Goal: Task Accomplishment & Management: Complete application form

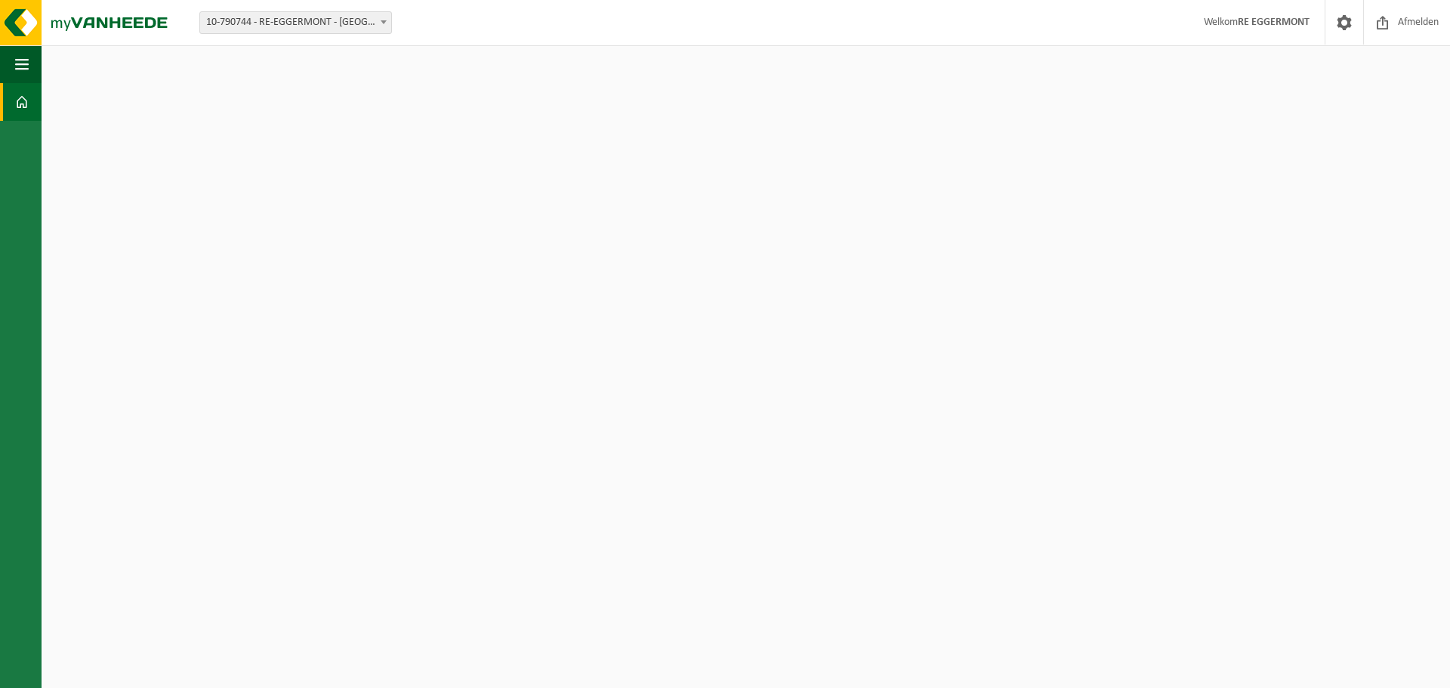
click at [374, 18] on span "10-790744 - RE-EGGERMONT - [GEOGRAPHIC_DATA]" at bounding box center [295, 22] width 191 height 21
drag, startPoint x: 339, startPoint y: 88, endPoint x: 381, endPoint y: 97, distance: 43.4
select select "85462"
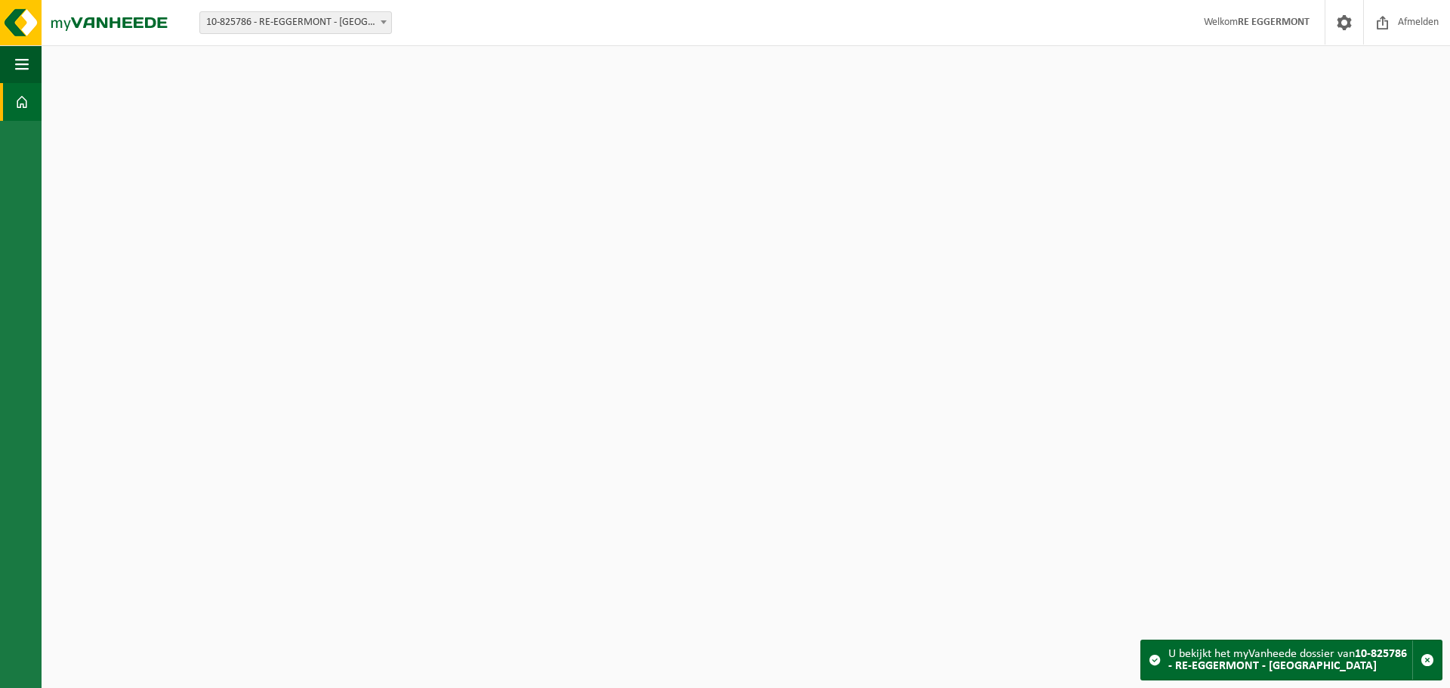
click at [1336, 664] on div "U bekijkt het myVanheede dossier van 10-825786 - RE-EGGERMONT - DEINZE" at bounding box center [1291, 660] width 244 height 39
click at [381, 20] on b at bounding box center [384, 22] width 6 height 4
select select "30175"
click at [390, 19] on span at bounding box center [383, 22] width 15 height 20
select select "85462"
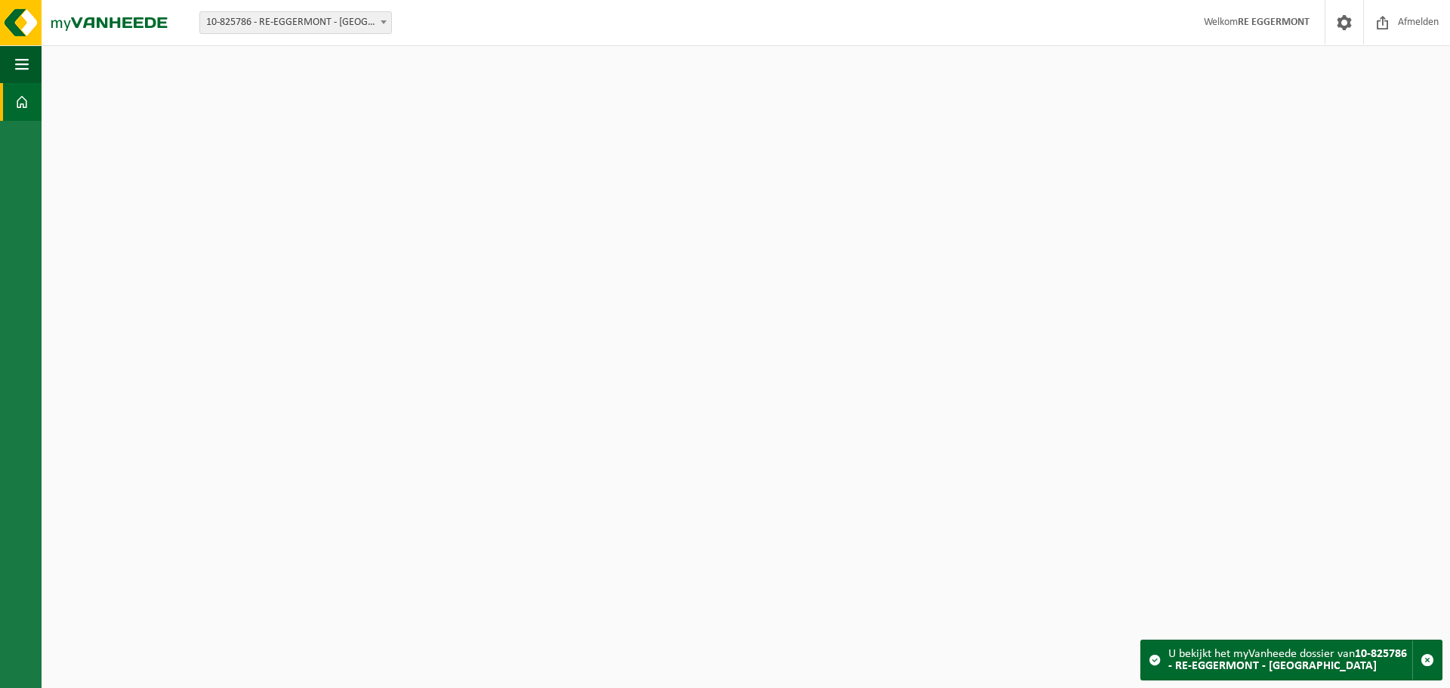
click at [378, 20] on span at bounding box center [383, 22] width 15 height 20
click at [489, 116] on html "Vestiging: 10-790744 - RE-EGGERMONT - DEINZE 10-825786 - RE-EGGERMONT - DEINZE …" at bounding box center [725, 344] width 1450 height 688
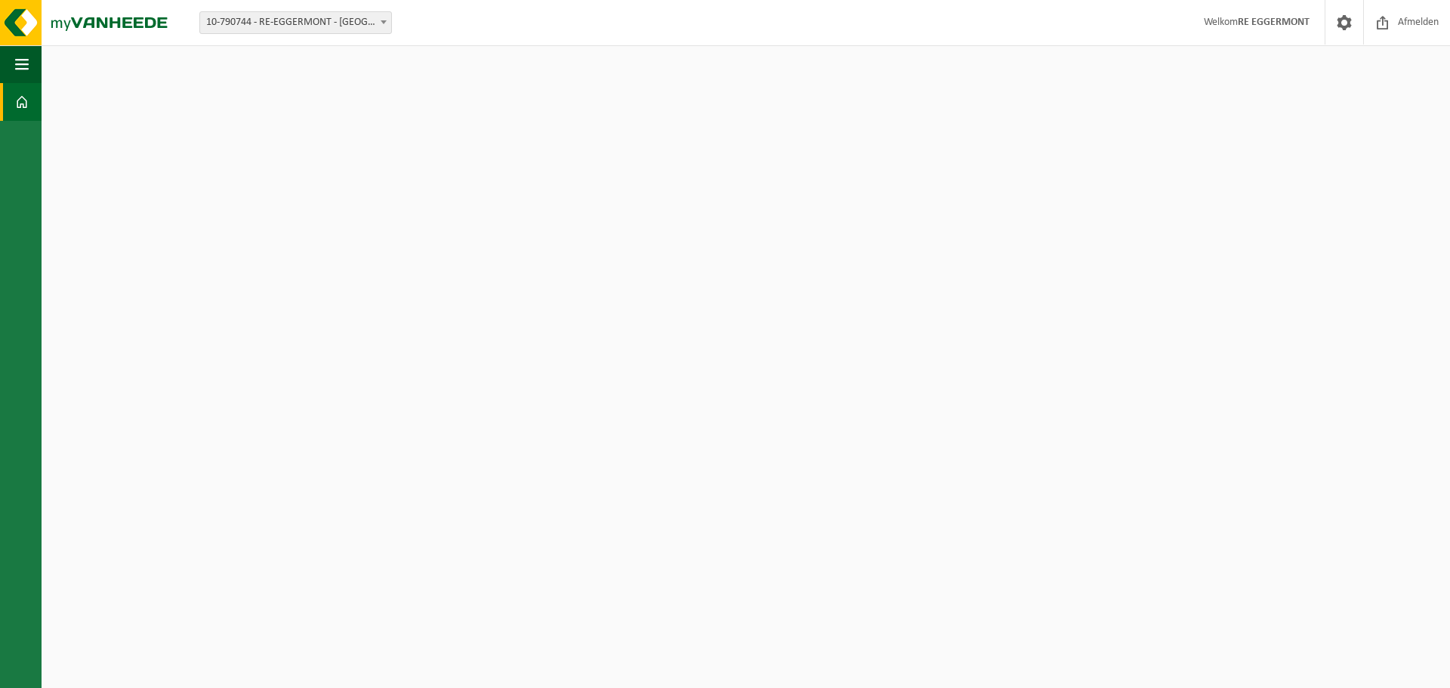
click at [378, 25] on span at bounding box center [383, 22] width 15 height 20
click at [384, 14] on span at bounding box center [383, 22] width 15 height 20
select select "85462"
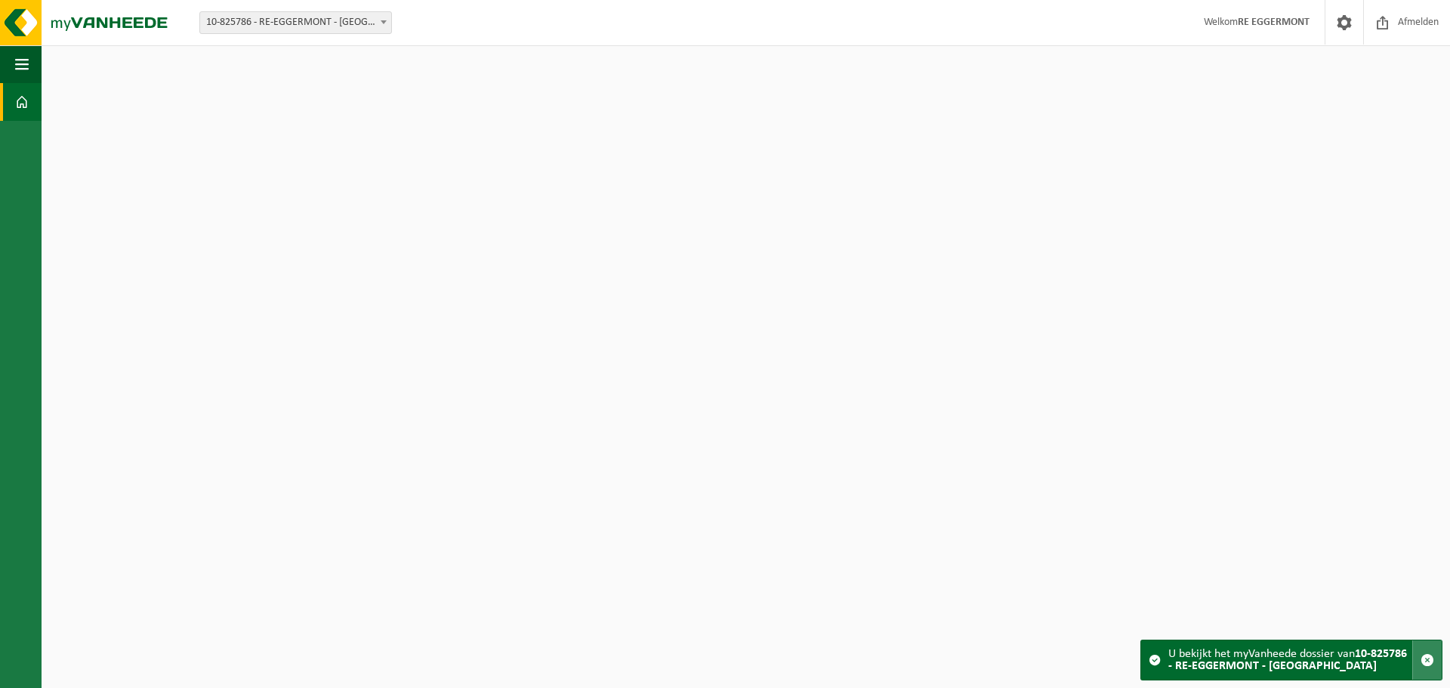
click at [1429, 661] on span "button" at bounding box center [1428, 660] width 14 height 14
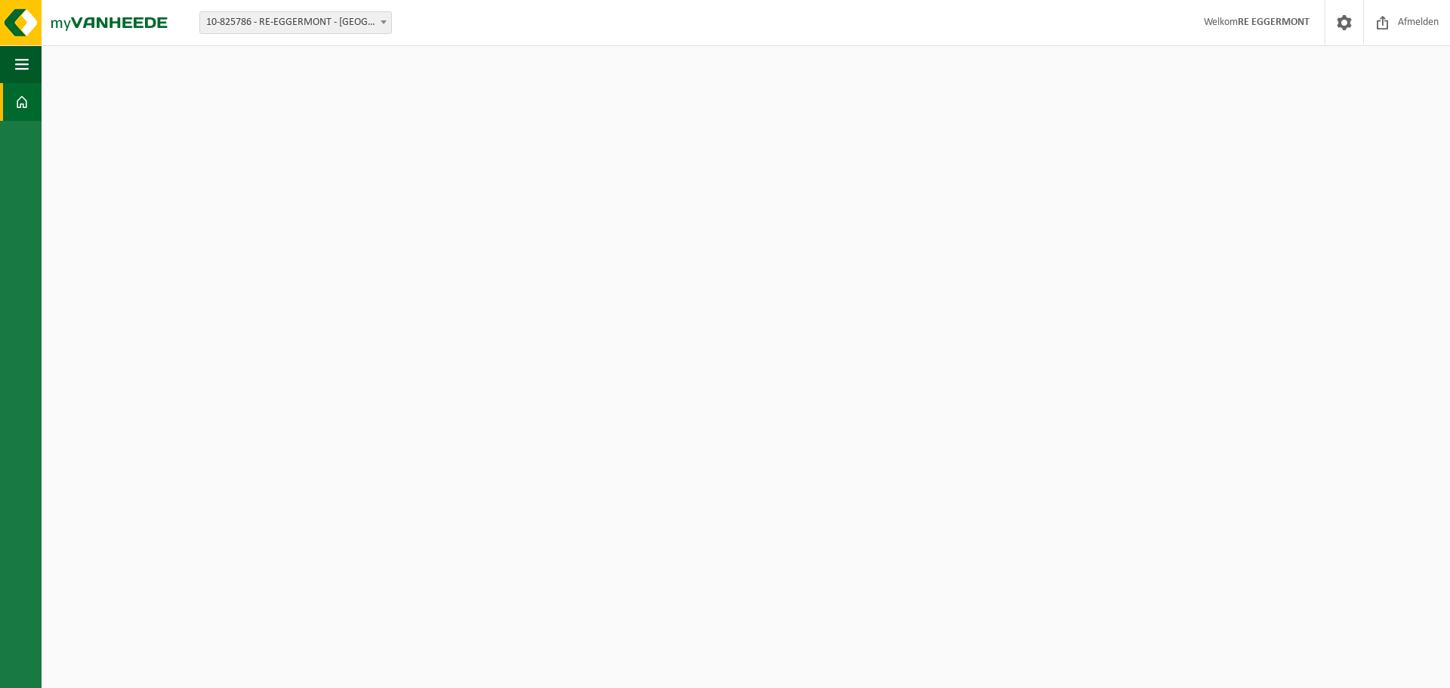
click at [378, 20] on span at bounding box center [383, 22] width 15 height 20
select select "30175"
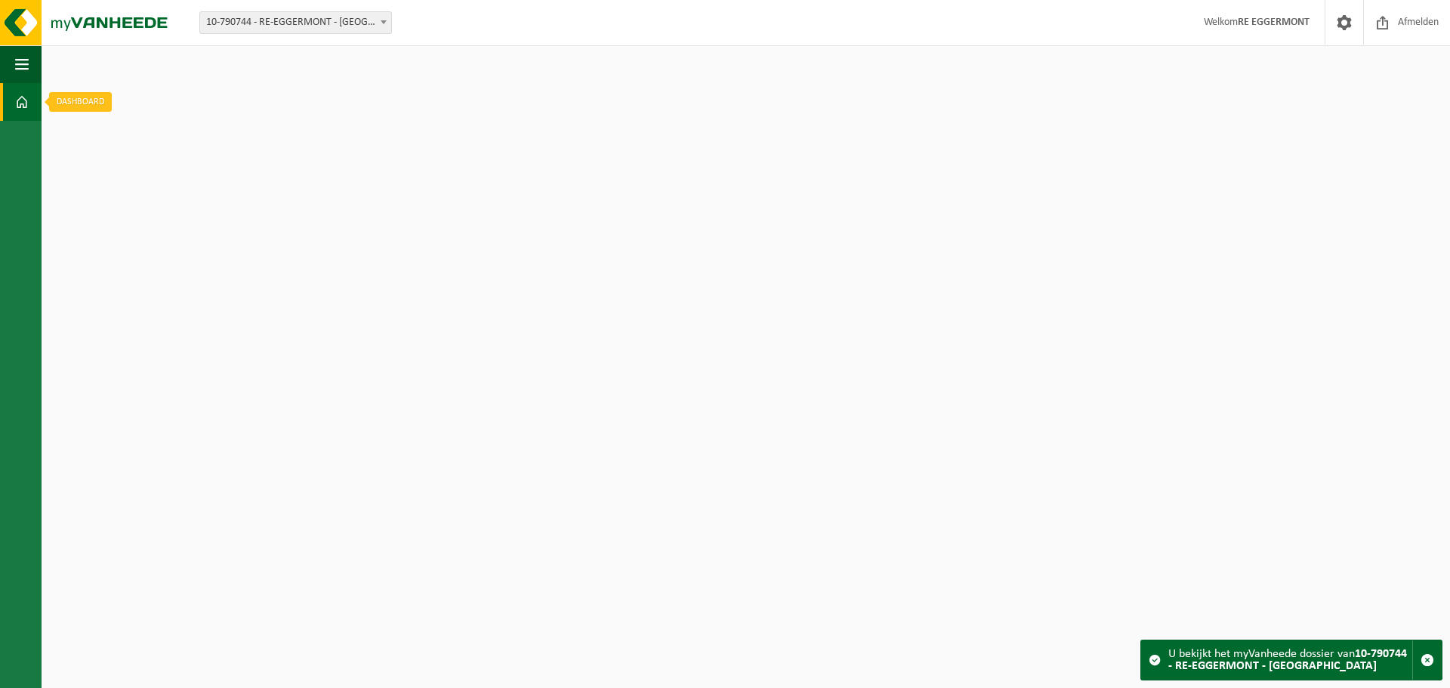
click at [23, 98] on span at bounding box center [22, 102] width 14 height 38
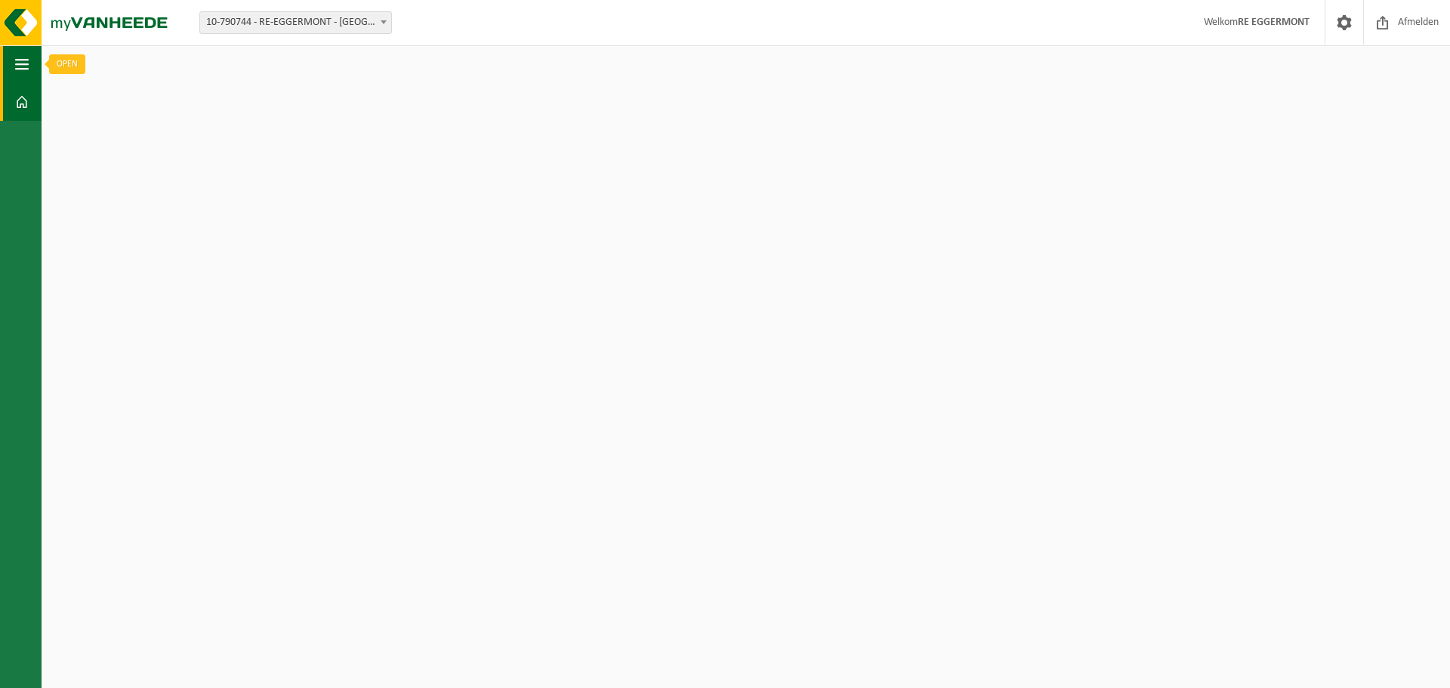
click at [26, 60] on span "button" at bounding box center [22, 64] width 14 height 38
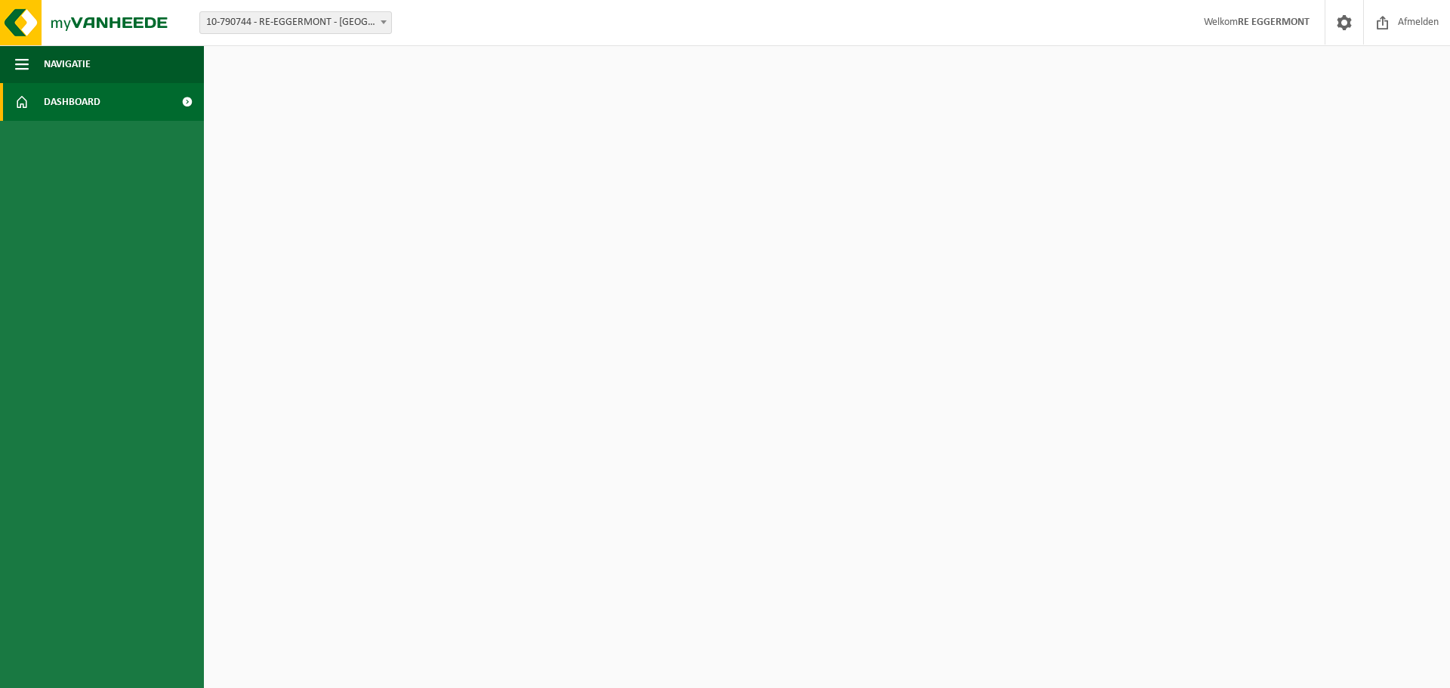
click at [137, 103] on link "Dashboard" at bounding box center [102, 102] width 204 height 38
click at [185, 100] on span at bounding box center [187, 102] width 34 height 38
click at [437, 184] on html "Vestiging: 10-790744 - RE-EGGERMONT - DEINZE 10-825786 - RE-EGGERMONT - DEINZE …" at bounding box center [725, 344] width 1450 height 688
click at [1263, 23] on strong "RE EGGERMONT" at bounding box center [1274, 22] width 72 height 11
click at [1345, 25] on span at bounding box center [1344, 22] width 23 height 45
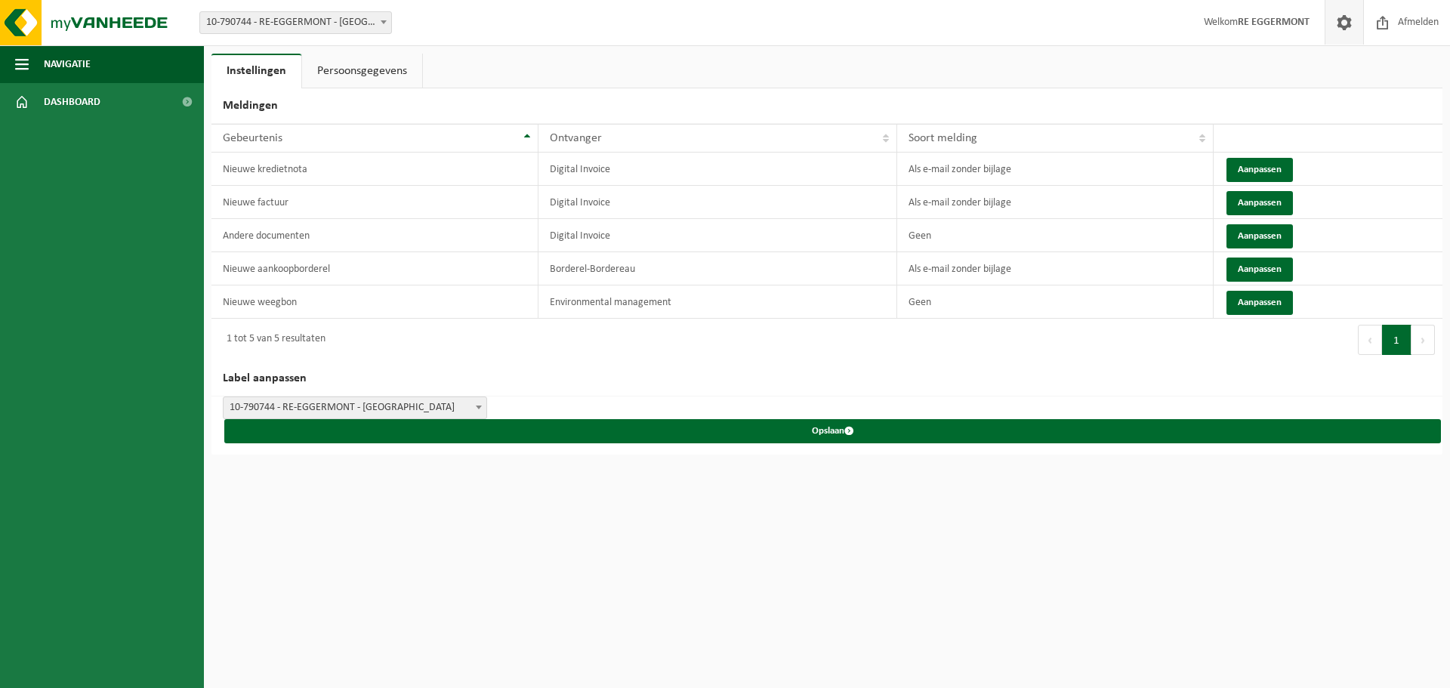
click at [387, 72] on link "Persoonsgegevens" at bounding box center [362, 71] width 120 height 35
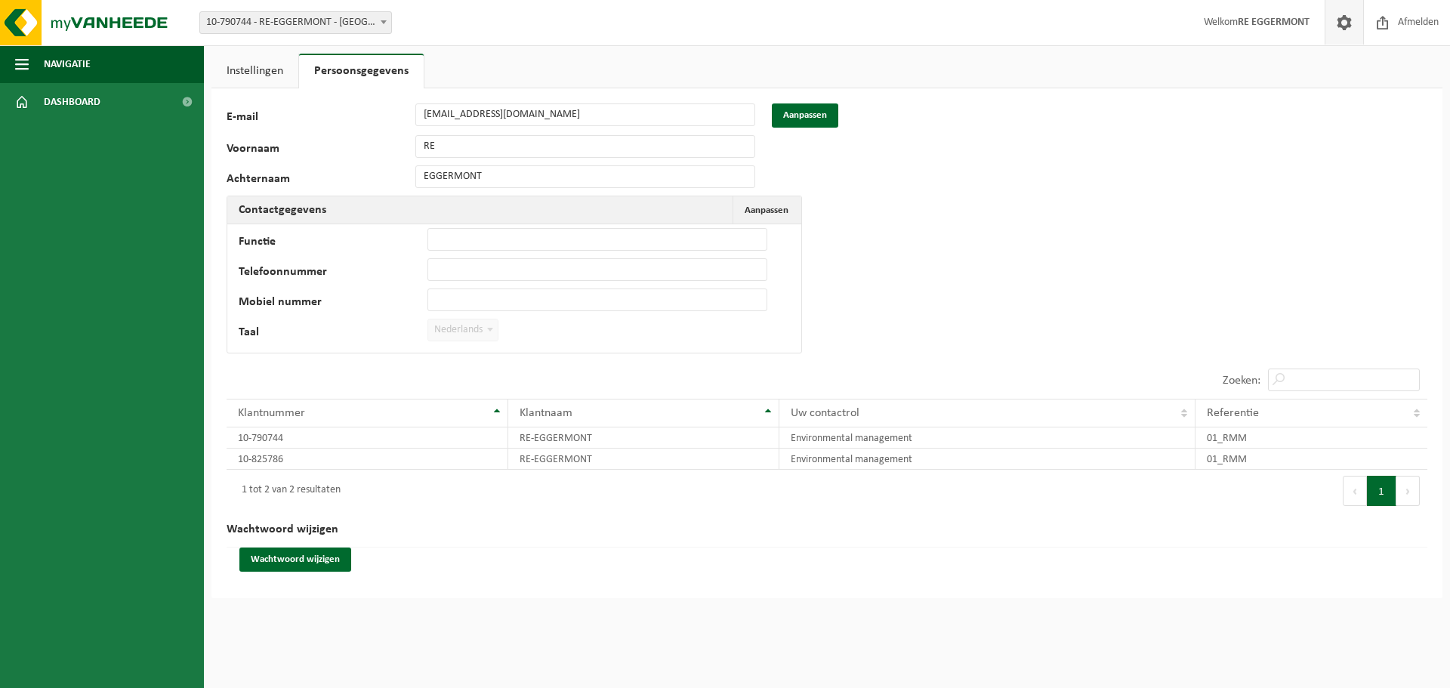
click at [378, 24] on span at bounding box center [383, 22] width 15 height 20
click at [116, 96] on link "Dashboard" at bounding box center [102, 102] width 204 height 38
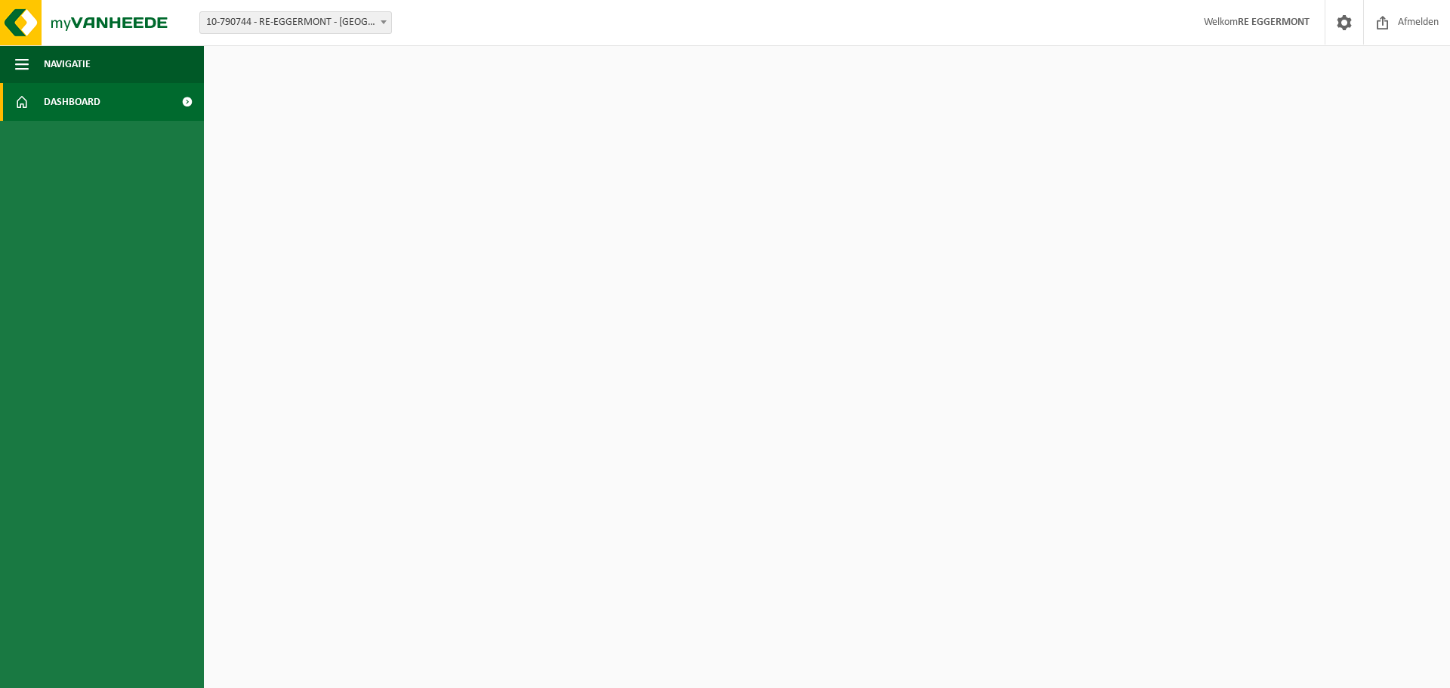
click at [1252, 23] on strong "RE EGGERMONT" at bounding box center [1274, 22] width 72 height 11
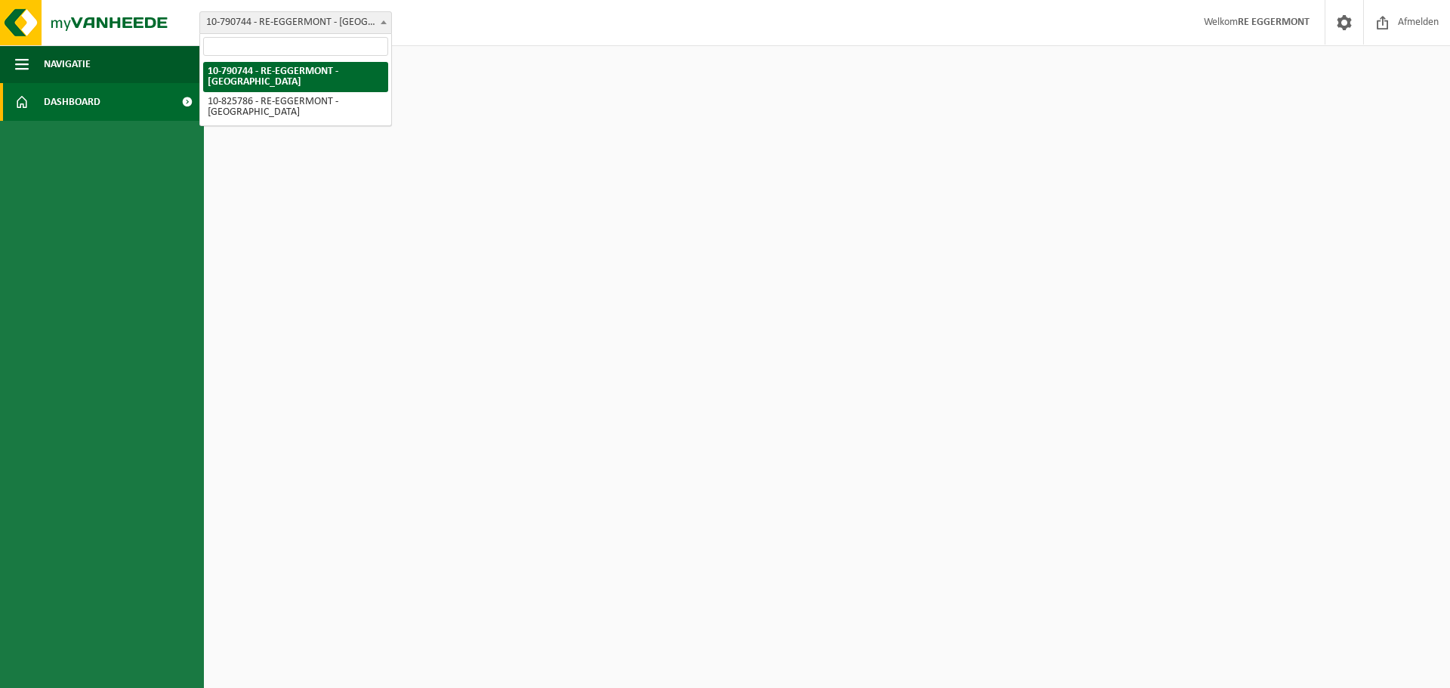
click at [382, 18] on span at bounding box center [383, 22] width 15 height 20
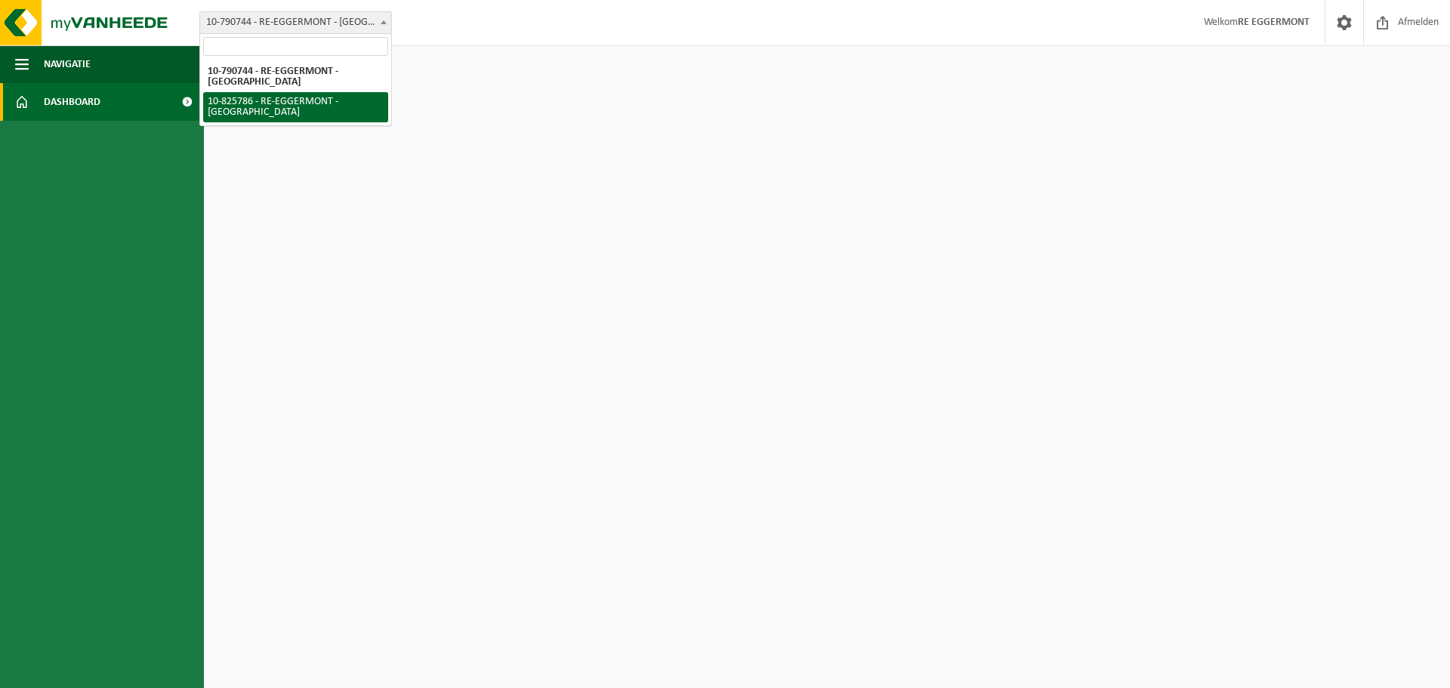
select select "85462"
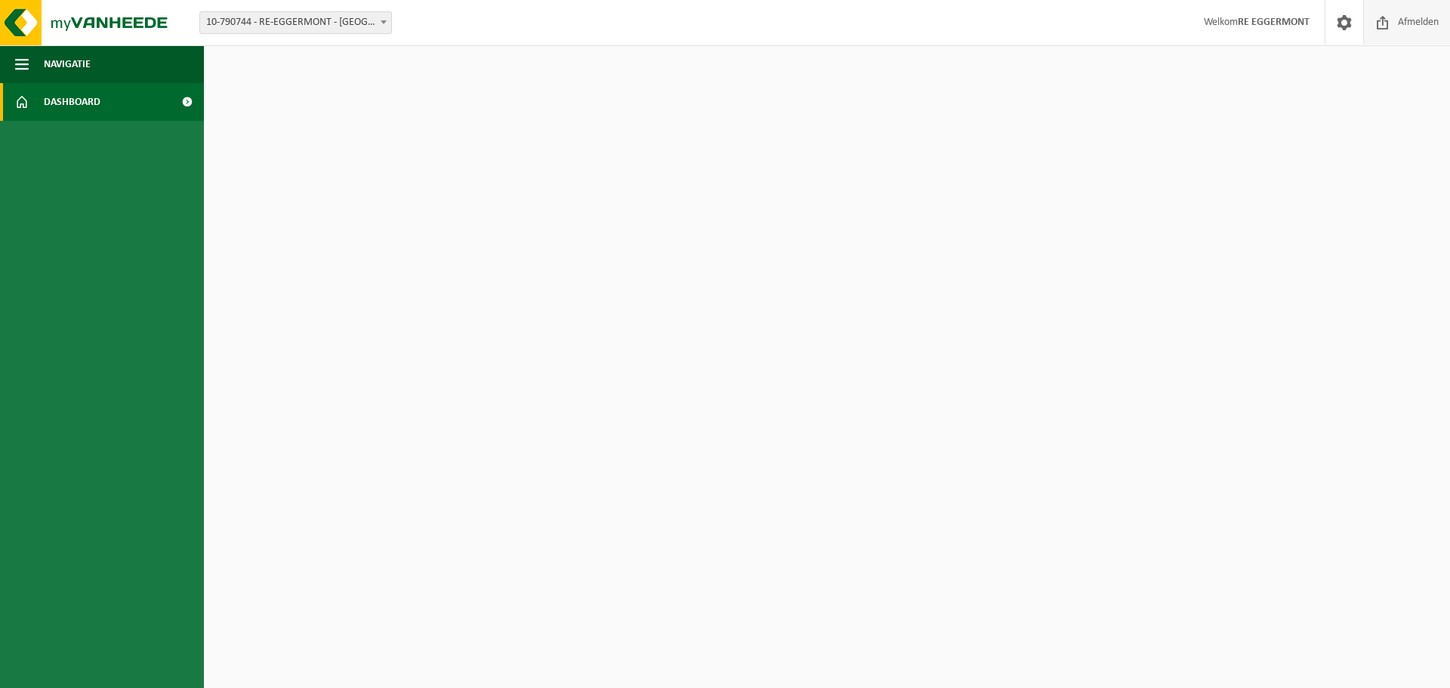
click at [1394, 26] on span "Afmelden" at bounding box center [1418, 22] width 48 height 45
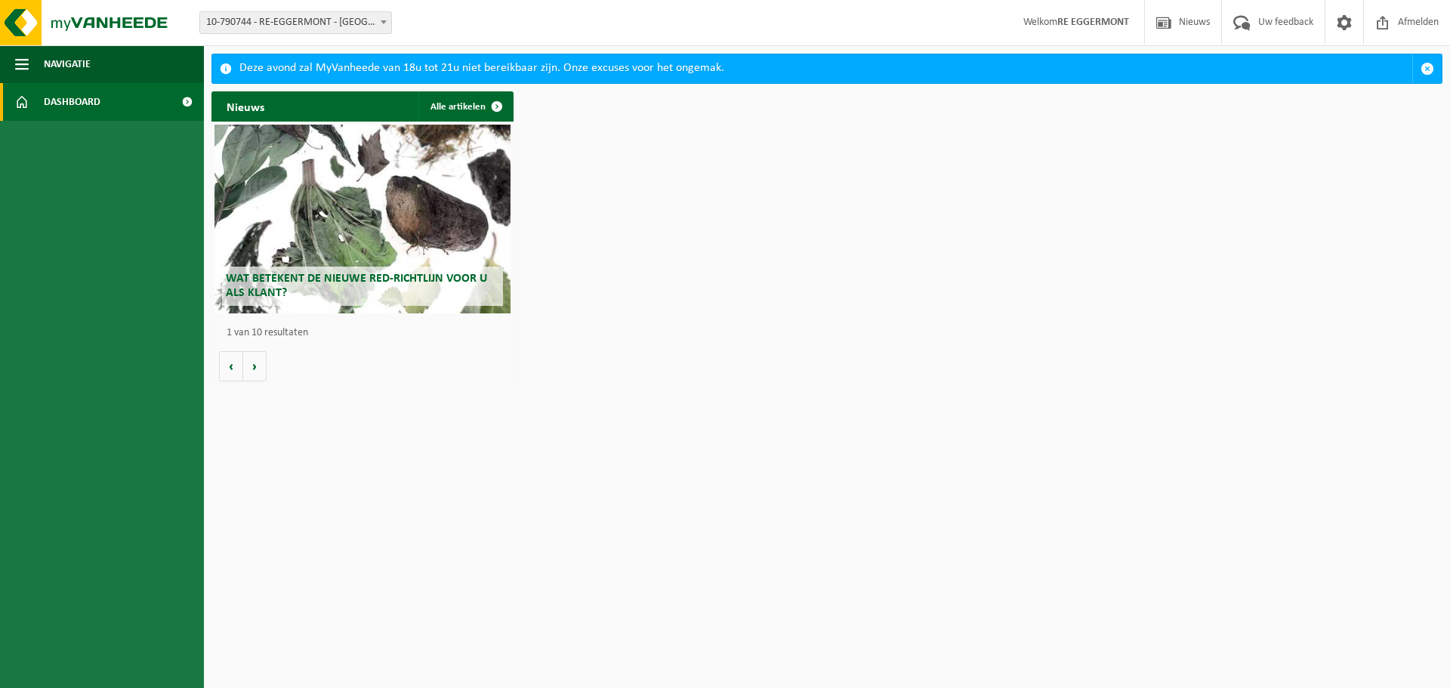
click at [455, 279] on span "Wat betekent de nieuwe RED-richtlijn voor u als klant?" at bounding box center [356, 286] width 261 height 26
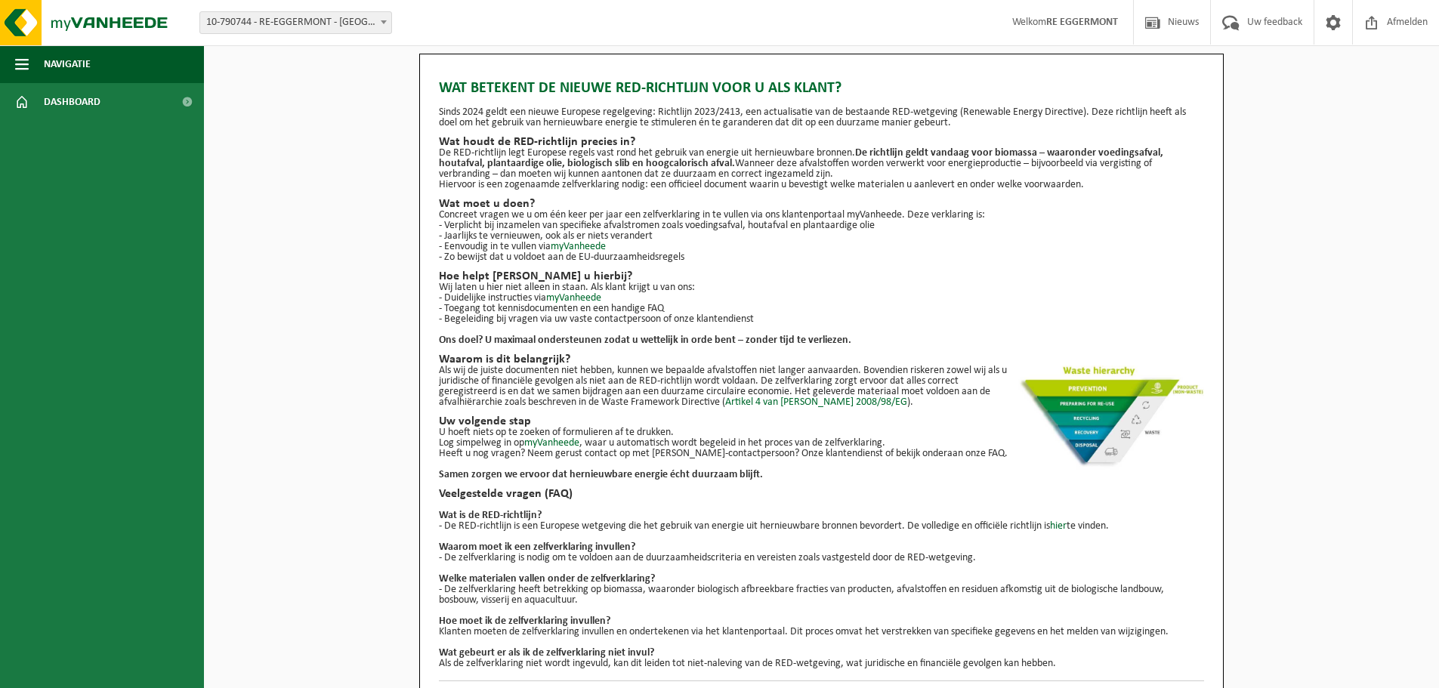
click at [374, 27] on span "10-790744 - RE-EGGERMONT - [GEOGRAPHIC_DATA]" at bounding box center [295, 22] width 191 height 21
click at [306, 127] on div "Wat betekent de nieuwe RED-richtlijn voor u als klant? Sinds 2024 geldt een nie…" at bounding box center [821, 385] width 1235 height 662
click at [378, 20] on span at bounding box center [383, 22] width 15 height 20
select select "85462"
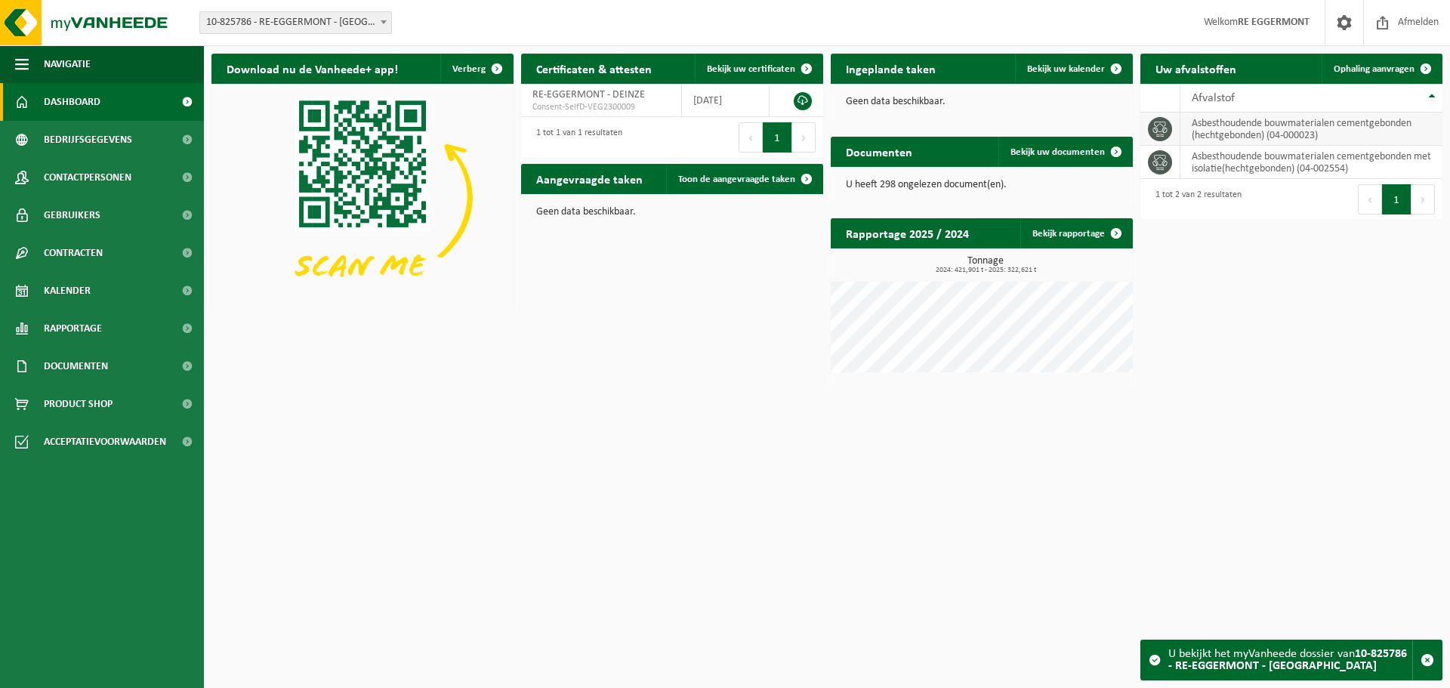
click at [1300, 128] on td "asbesthoudende bouwmaterialen cementgebonden (hechtgebonden) (04-000023)" at bounding box center [1312, 129] width 262 height 33
click at [1253, 129] on td "asbesthoudende bouwmaterialen cementgebonden (hechtgebonden) (04-000023)" at bounding box center [1312, 129] width 262 height 33
click at [1292, 131] on td "asbesthoudende bouwmaterialen cementgebonden (hechtgebonden) (04-000023)" at bounding box center [1312, 129] width 262 height 33
click at [1404, 69] on span "Ophaling aanvragen" at bounding box center [1374, 69] width 81 height 10
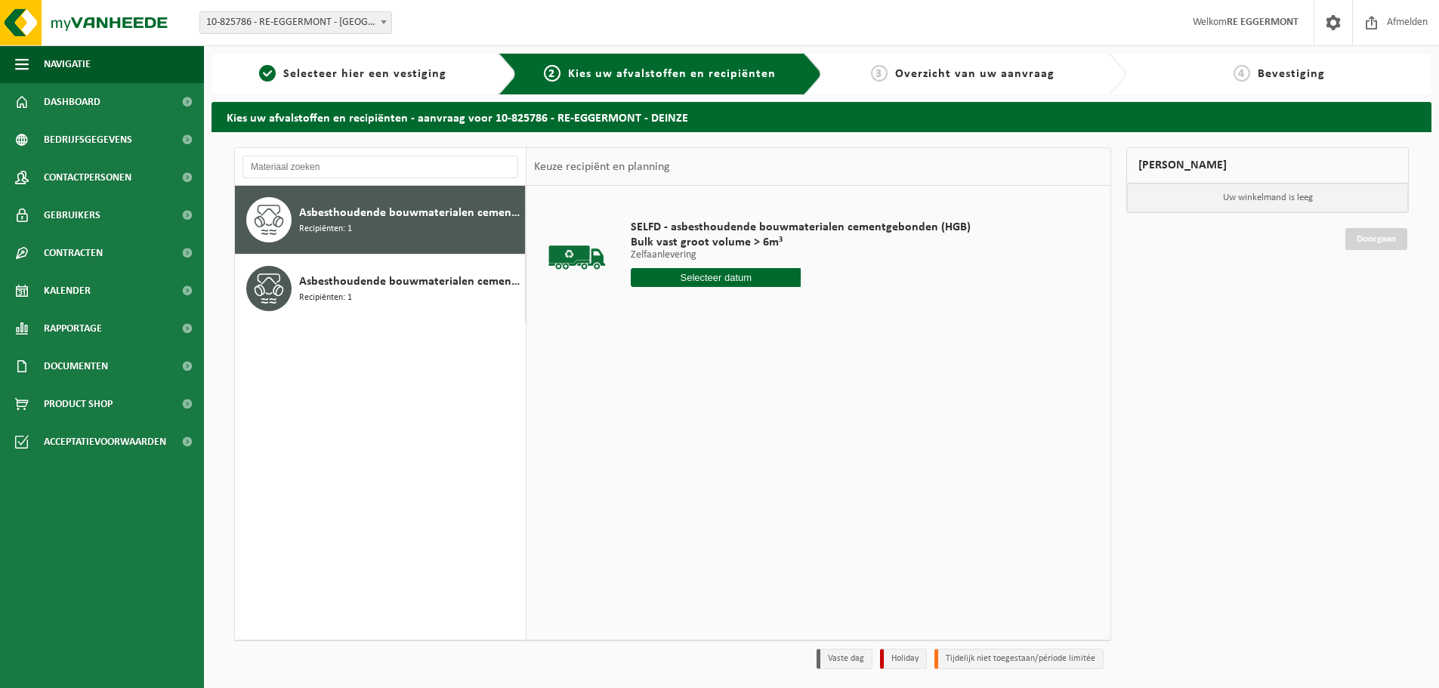
click at [729, 280] on input "text" at bounding box center [716, 277] width 170 height 19
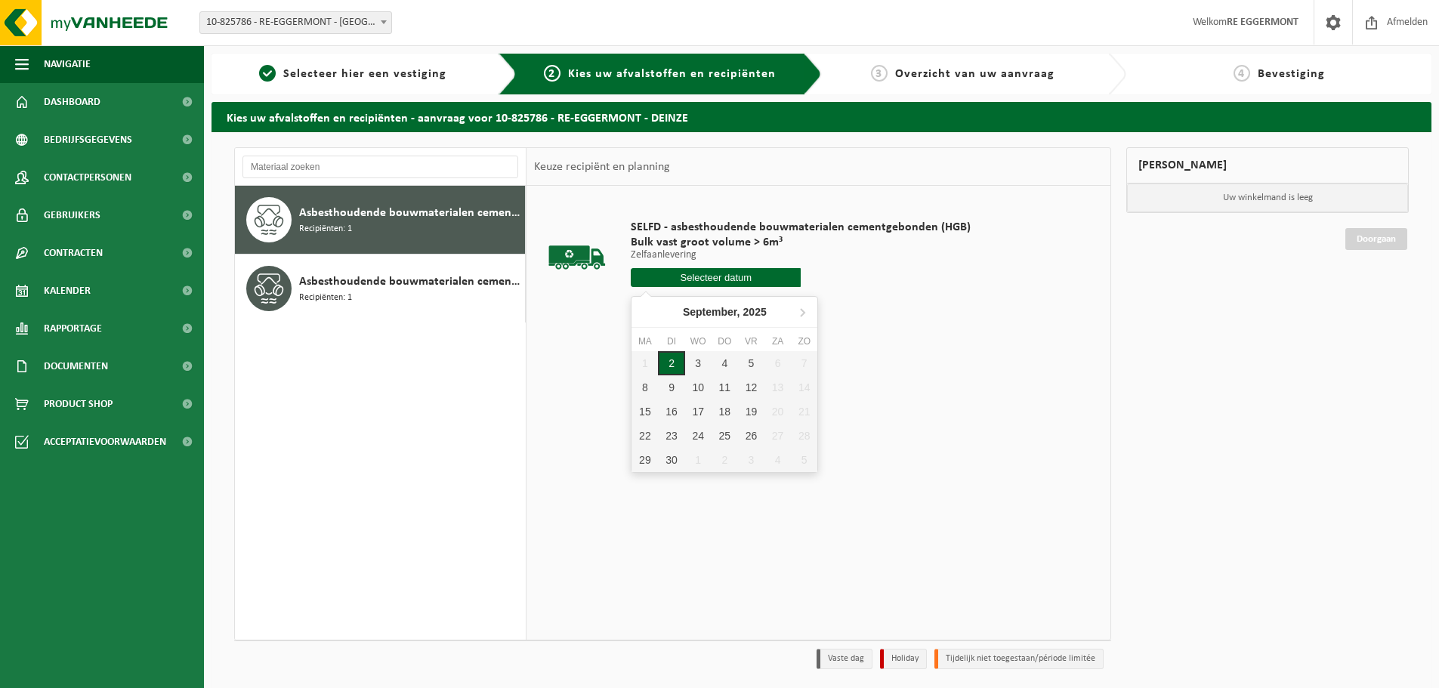
click at [670, 364] on div "2" at bounding box center [671, 363] width 26 height 24
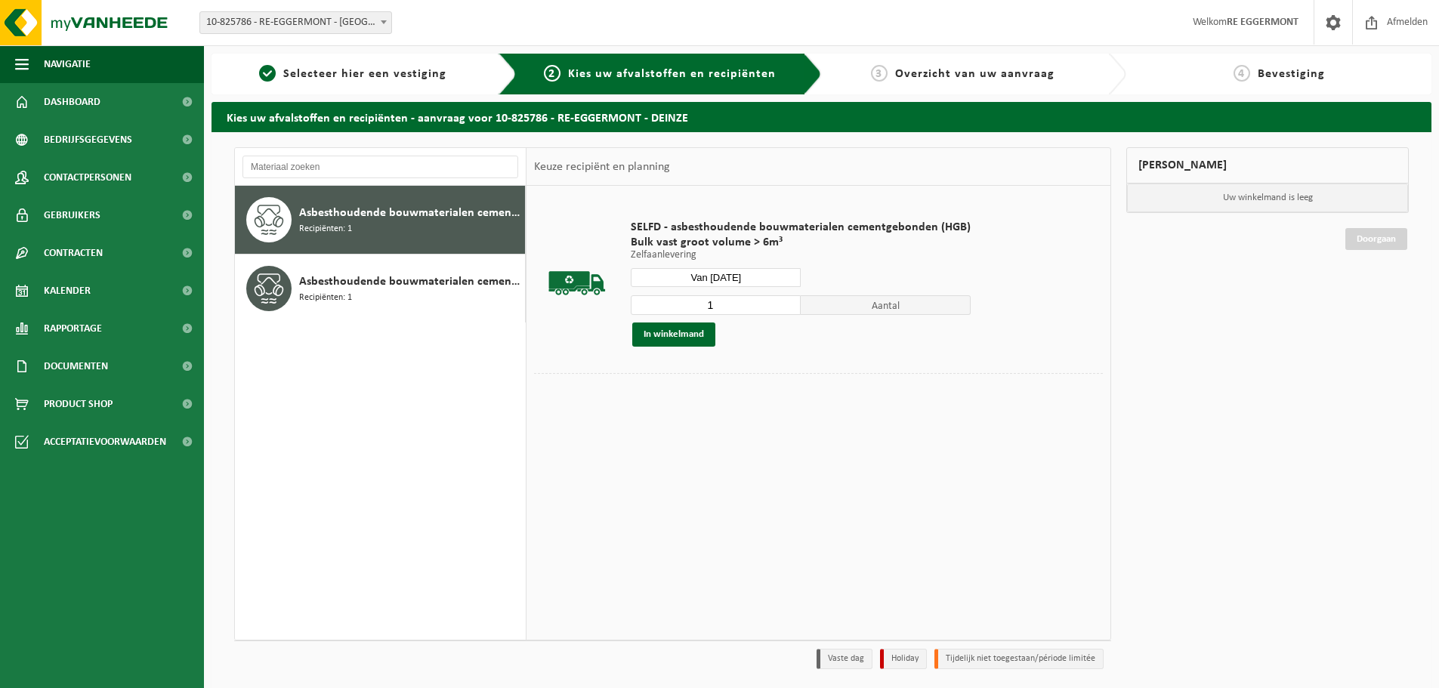
click at [713, 272] on input "Van 2025-09-02" at bounding box center [716, 277] width 170 height 19
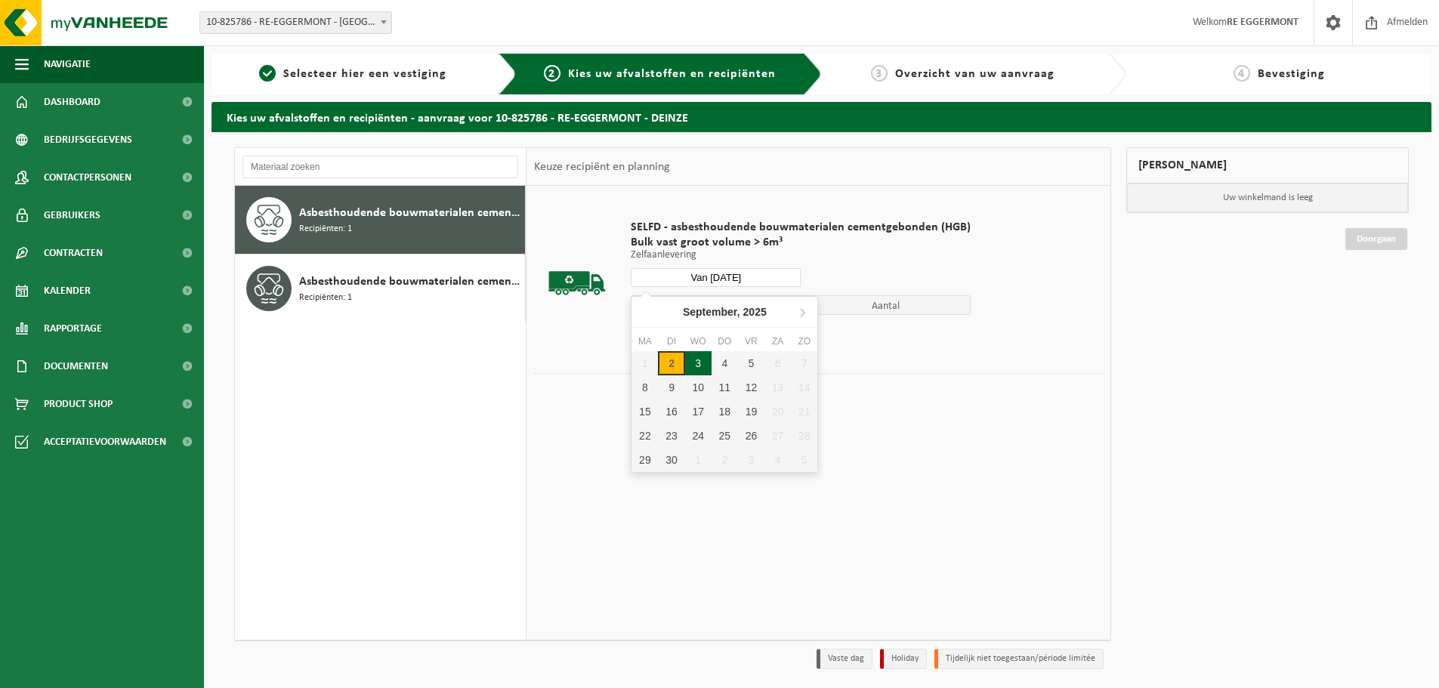
click at [695, 363] on div "3" at bounding box center [698, 363] width 26 height 24
type input "Van 2025-09-03"
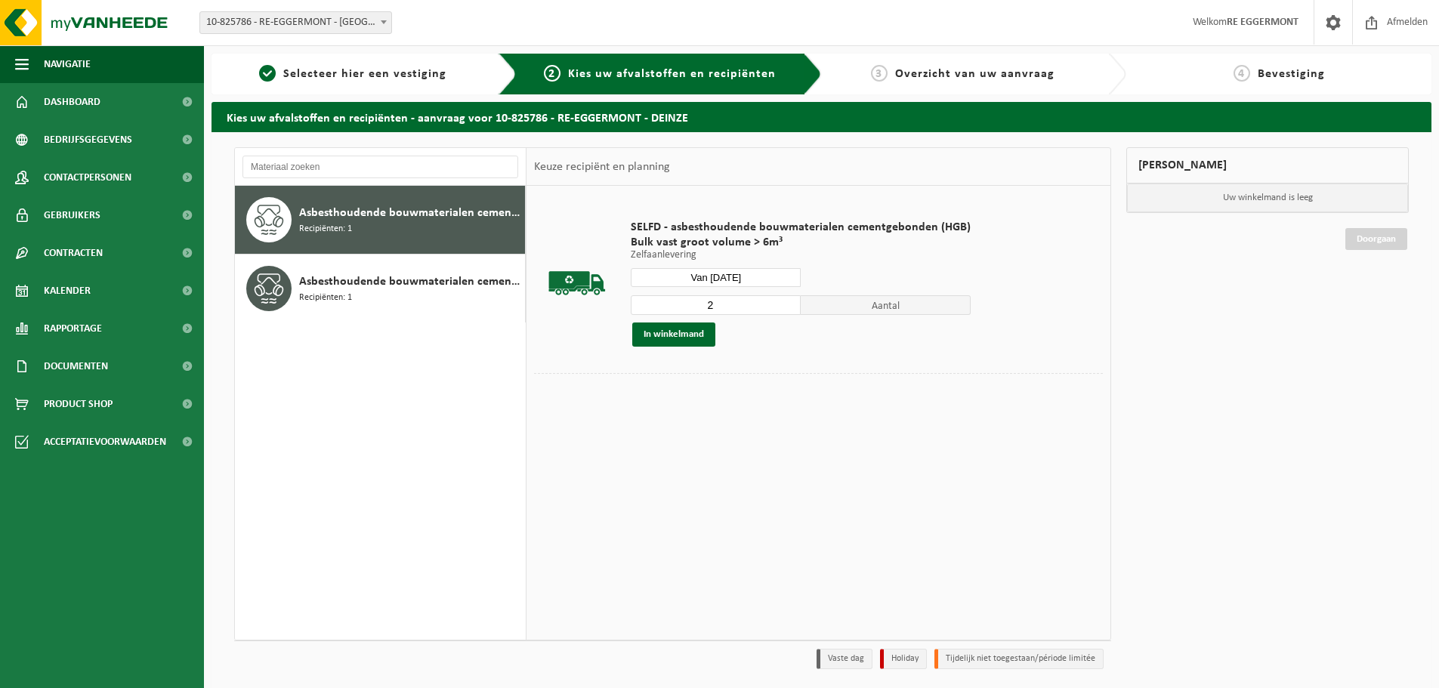
type input "2"
click at [783, 300] on input "2" at bounding box center [716, 305] width 170 height 20
click at [695, 337] on button "In winkelmand" at bounding box center [673, 335] width 83 height 24
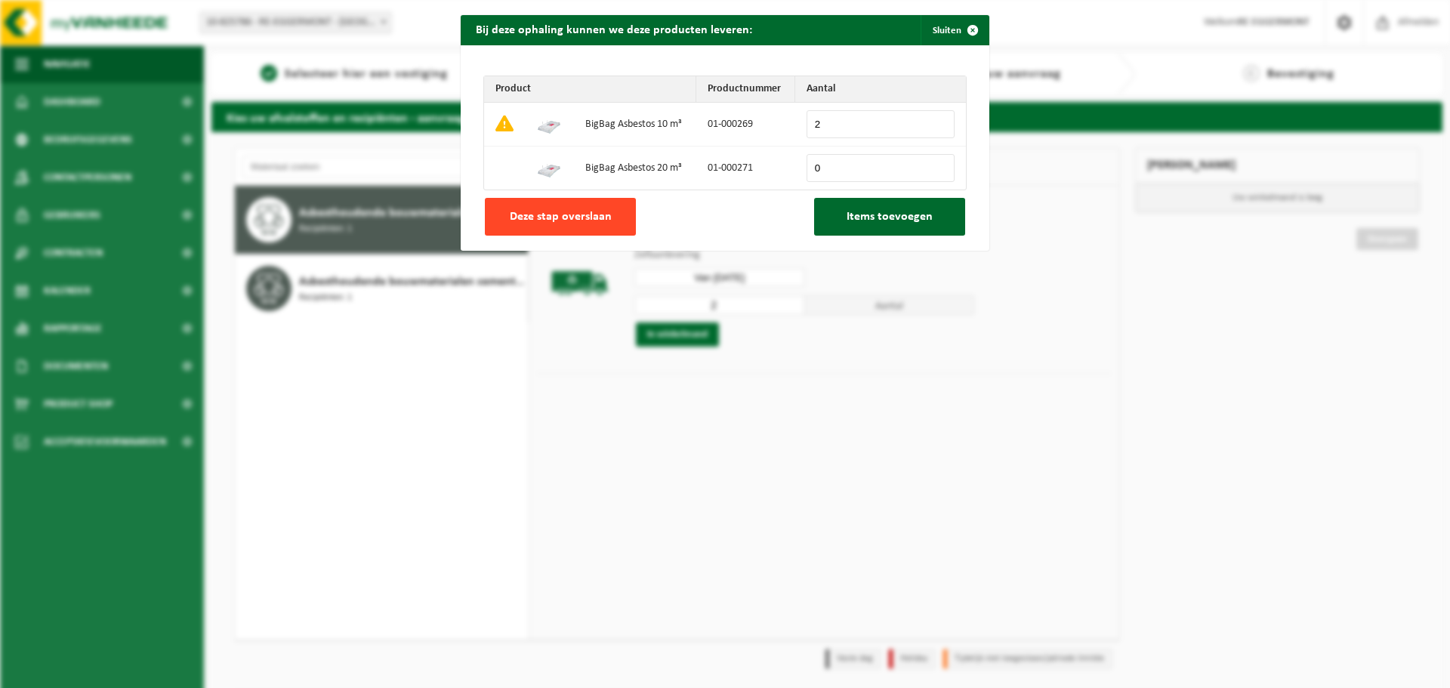
click at [560, 206] on button "Deze stap overslaan" at bounding box center [560, 217] width 151 height 38
type input "0"
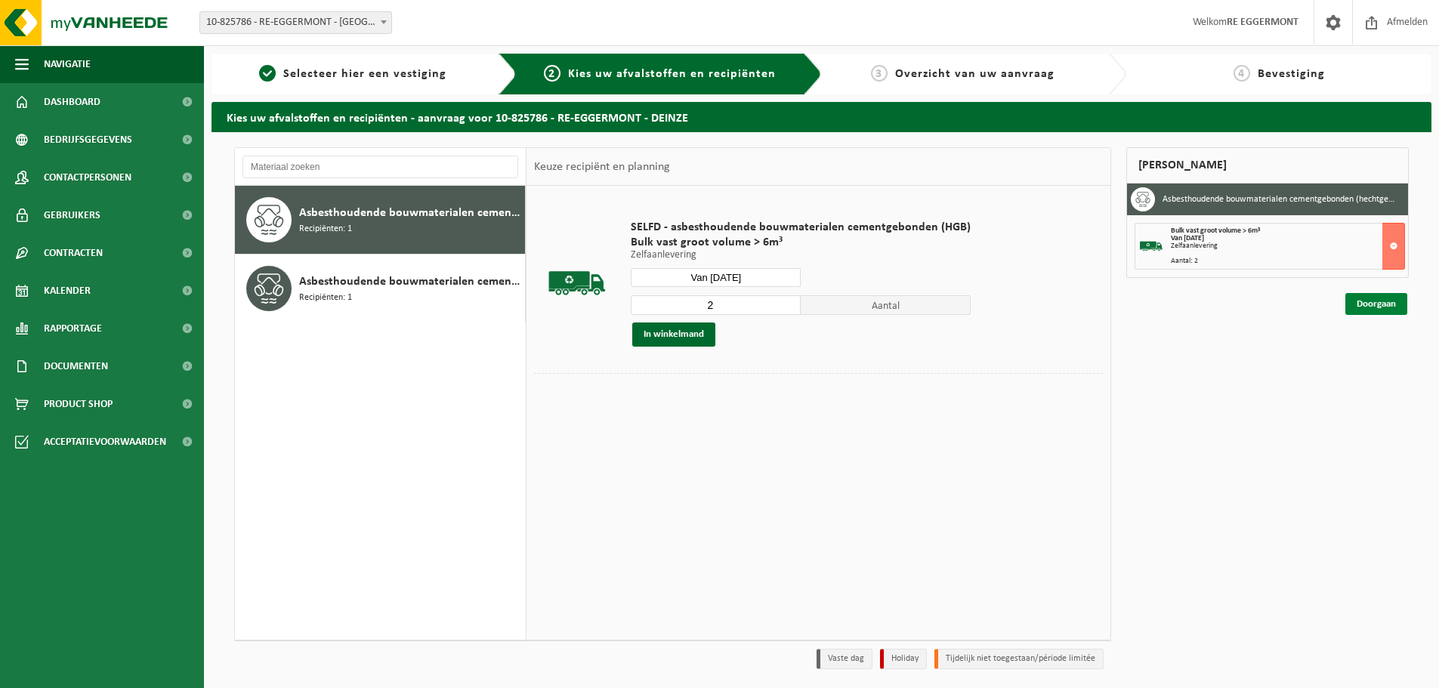
click at [1371, 304] on link "Doorgaan" at bounding box center [1376, 304] width 62 height 22
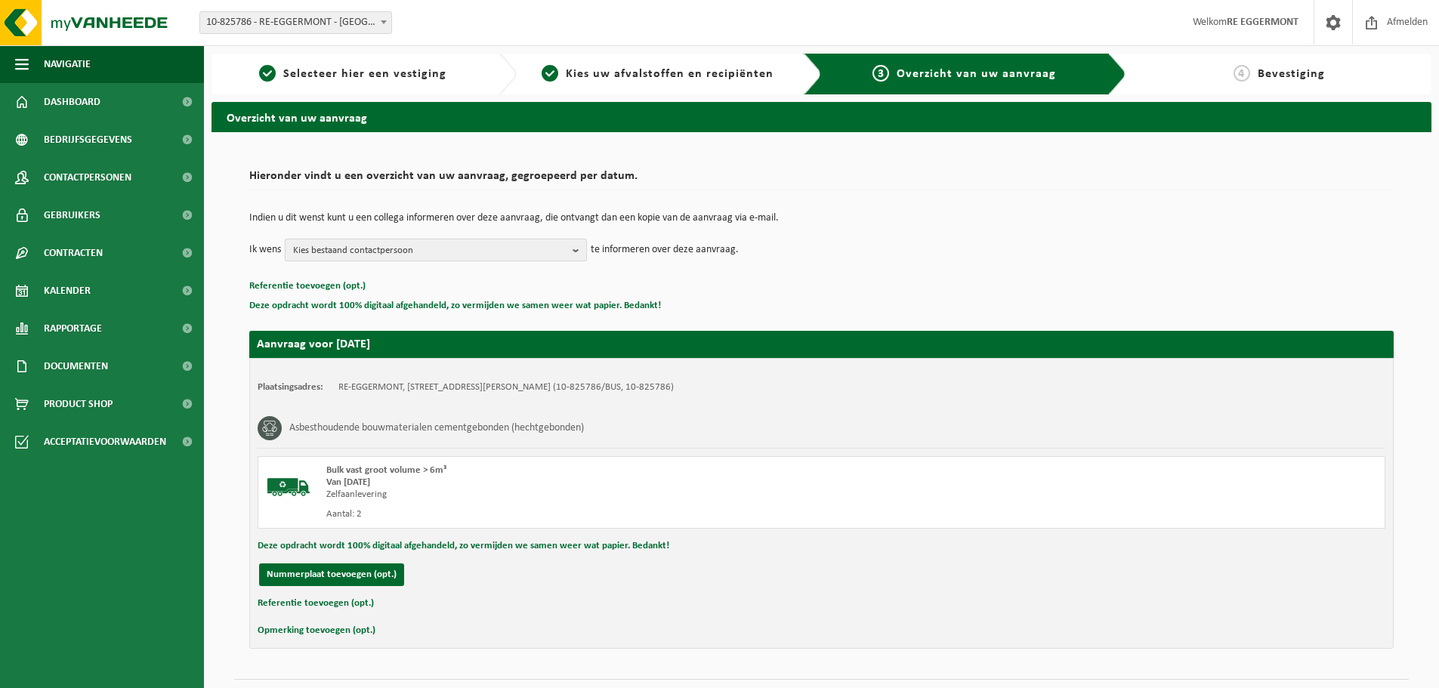
click at [460, 245] on span "Kies bestaand contactpersoon" at bounding box center [429, 250] width 273 height 23
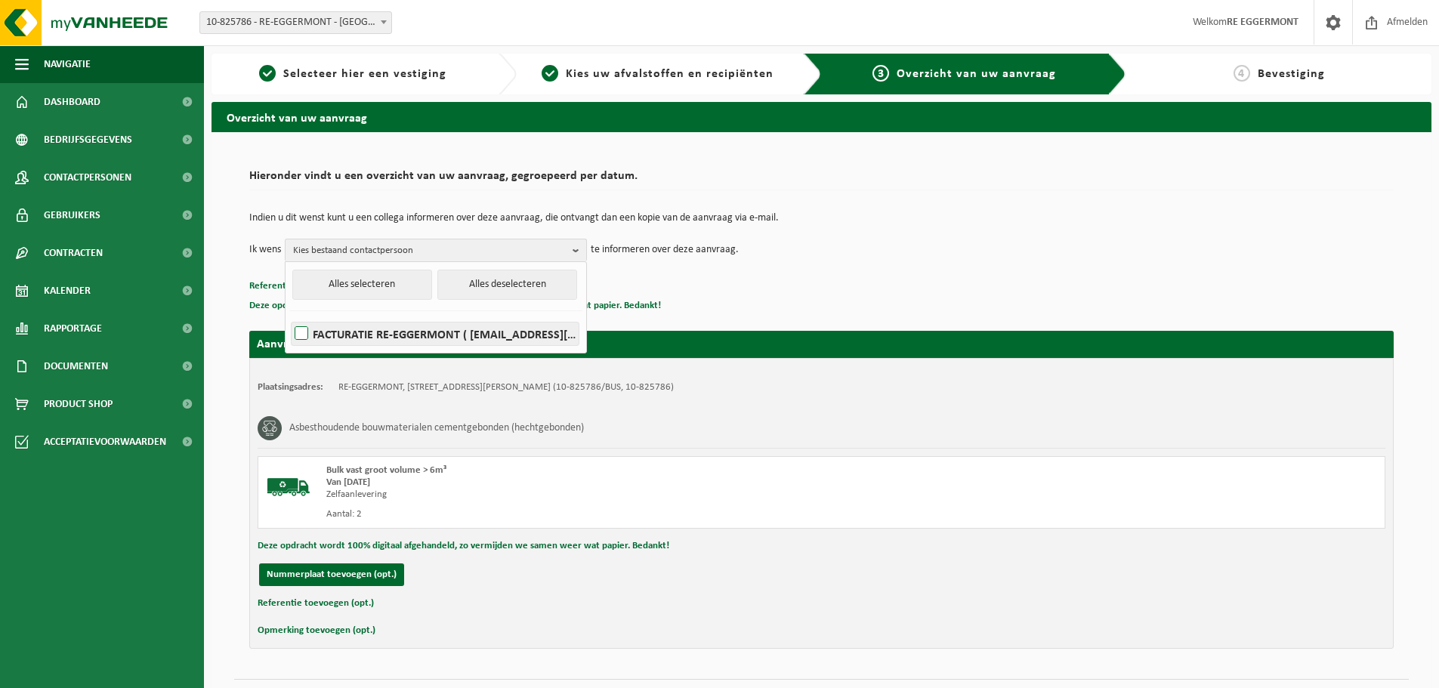
click at [305, 334] on label "FACTURATIE RE-EGGERMONT ( facturatie@re-eggermont.be )" at bounding box center [435, 334] width 287 height 23
click at [289, 315] on input "FACTURATIE RE-EGGERMONT ( facturatie@re-eggermont.be )" at bounding box center [289, 314] width 1 height 1
checkbox input "true"
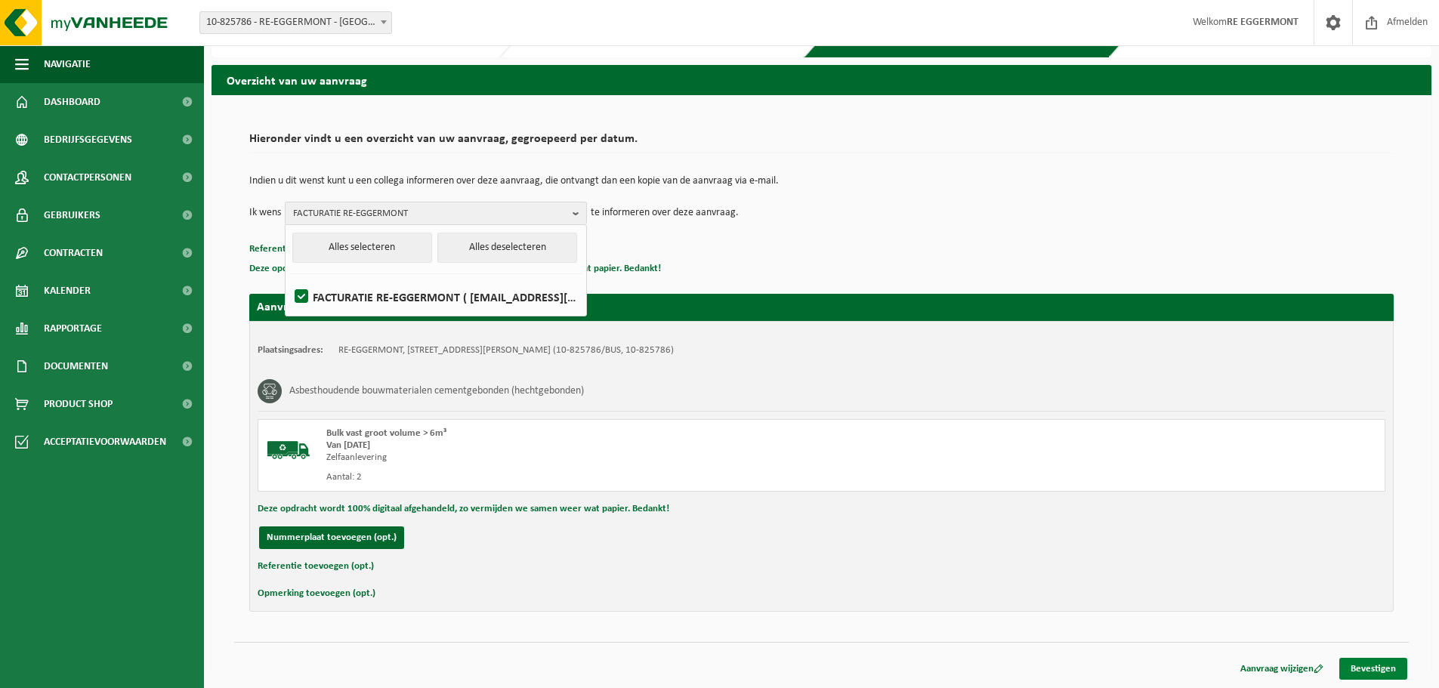
click at [1390, 659] on link "Bevestigen" at bounding box center [1373, 669] width 68 height 22
